Goal: Transaction & Acquisition: Book appointment/travel/reservation

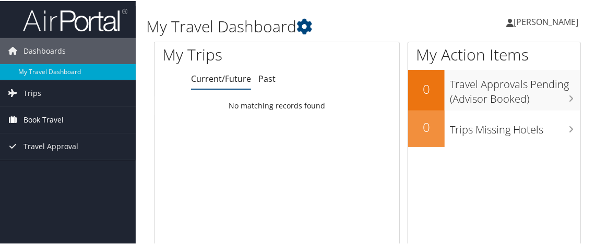
click at [45, 121] on span "Book Travel" at bounding box center [43, 119] width 40 height 26
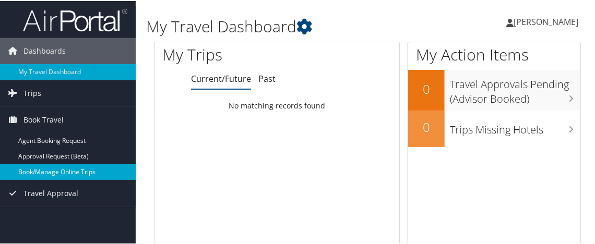
click at [55, 173] on link "Book/Manage Online Trips" at bounding box center [68, 171] width 136 height 16
